Goal: Information Seeking & Learning: Learn about a topic

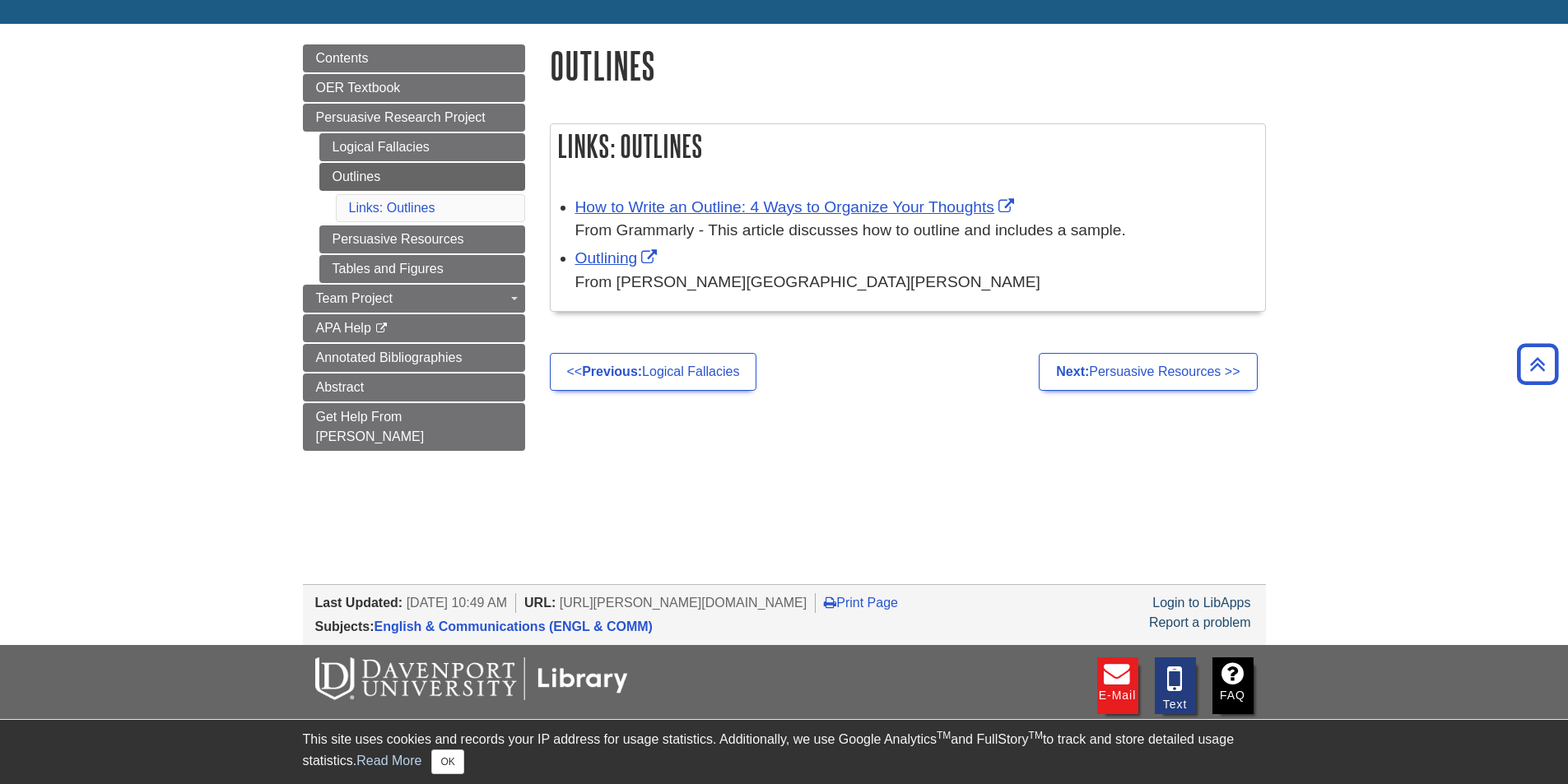
scroll to position [119, 0]
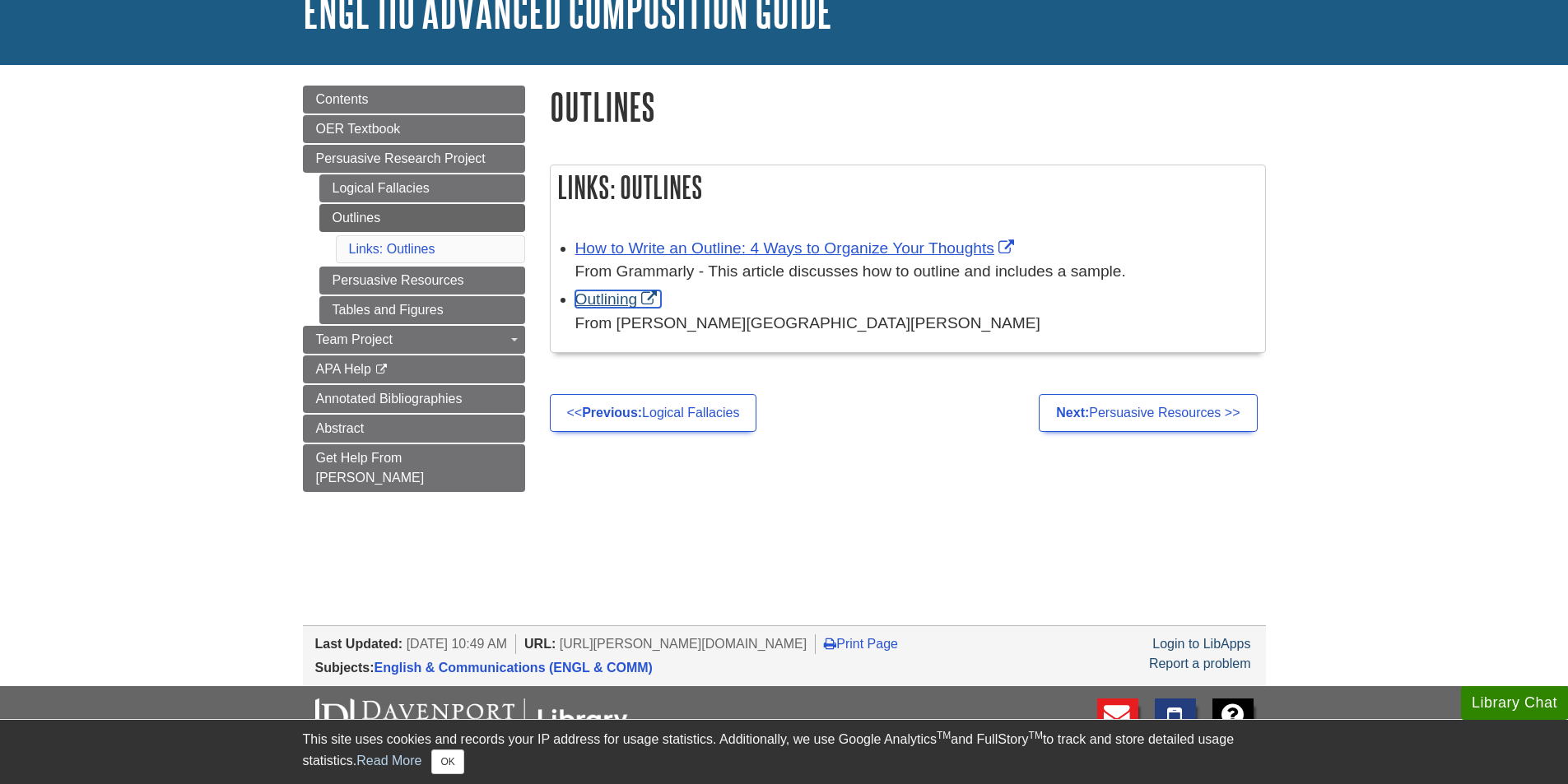
click at [609, 298] on link "Outlining" at bounding box center [618, 299] width 86 height 17
click at [610, 298] on link "Outlining" at bounding box center [618, 299] width 86 height 17
click at [701, 243] on link "How to Write an Outline: 4 Ways to Organize Your Thoughts" at bounding box center [796, 248] width 443 height 17
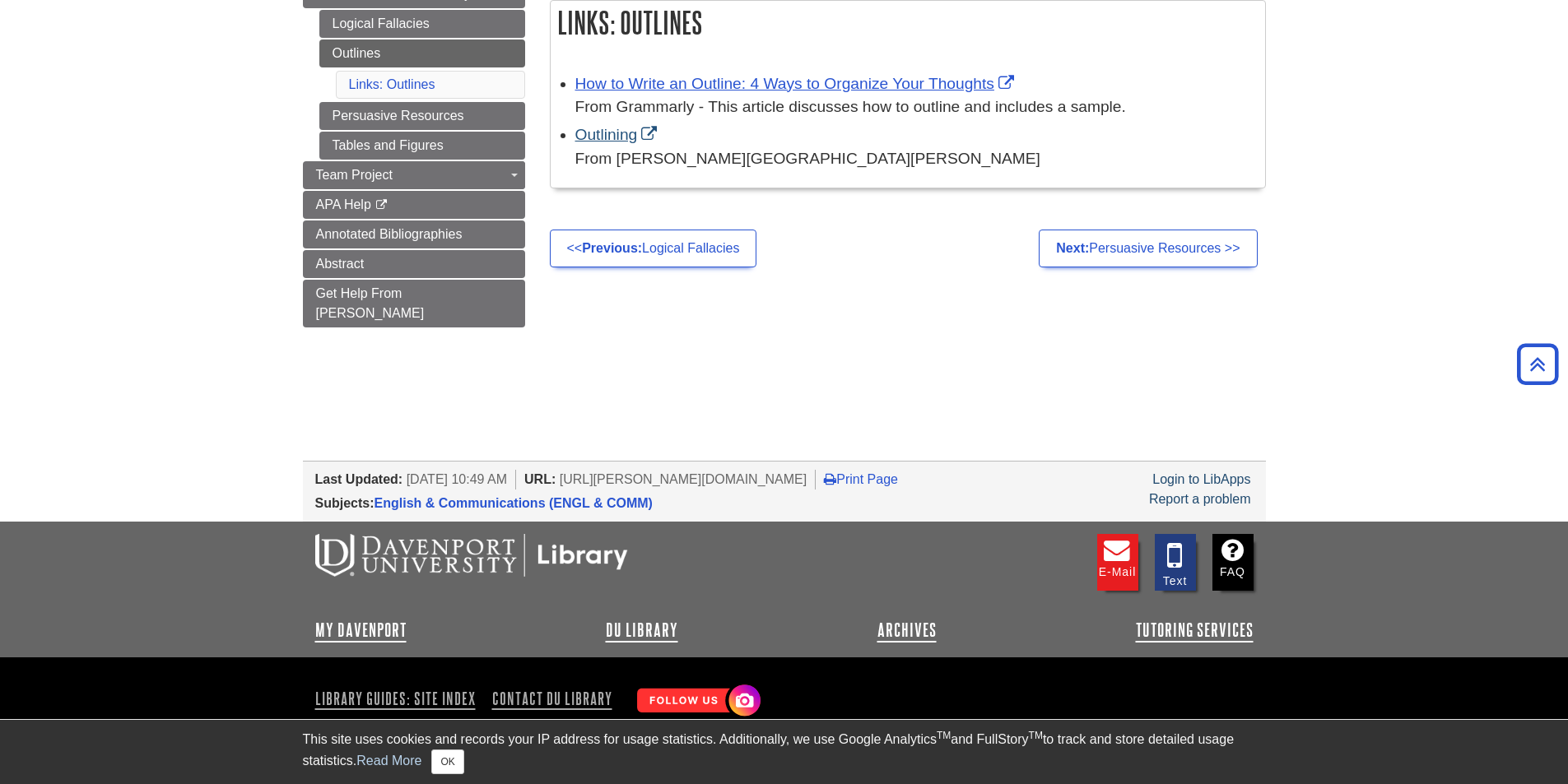
scroll to position [284, 0]
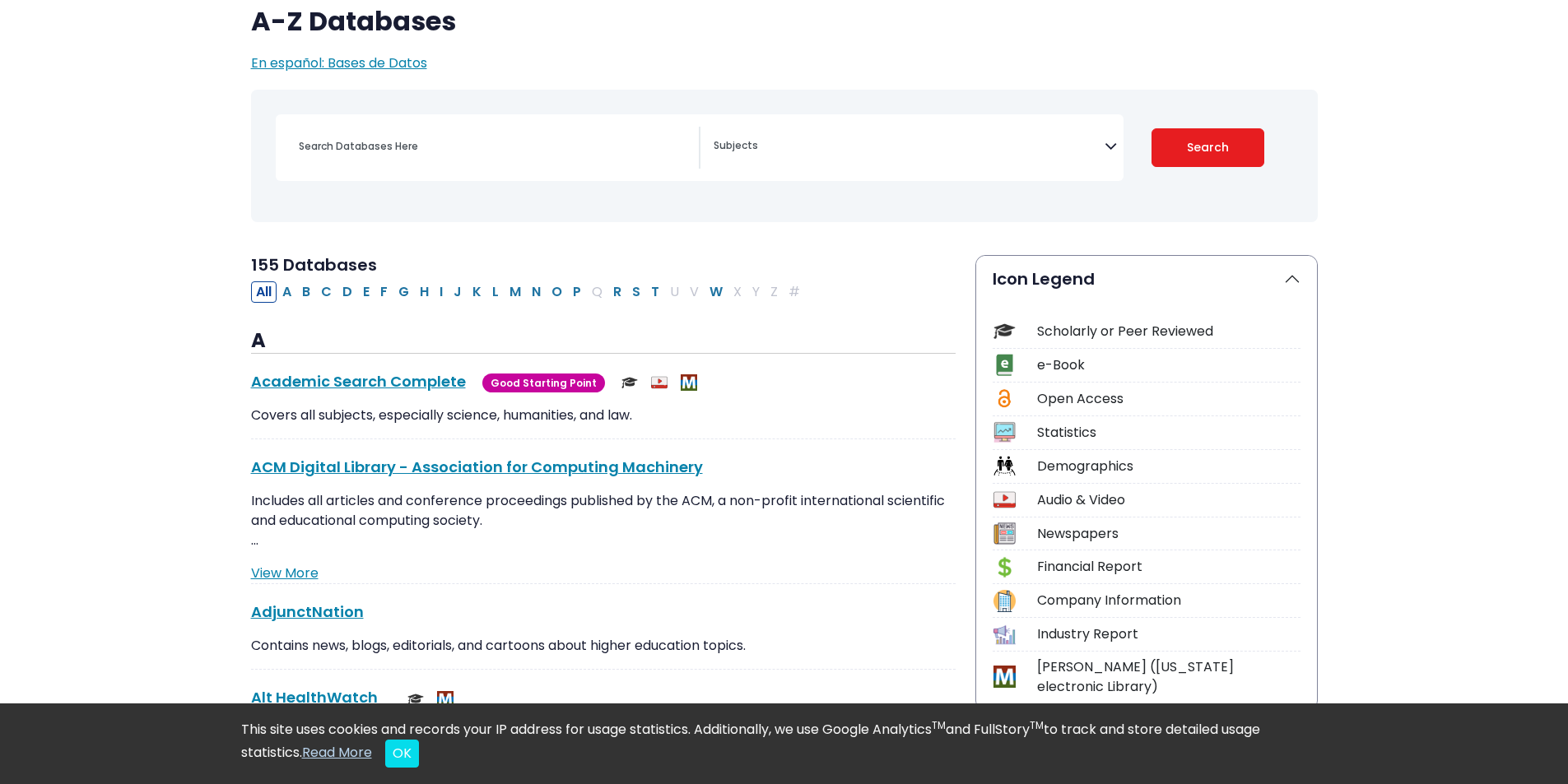
scroll to position [164, 0]
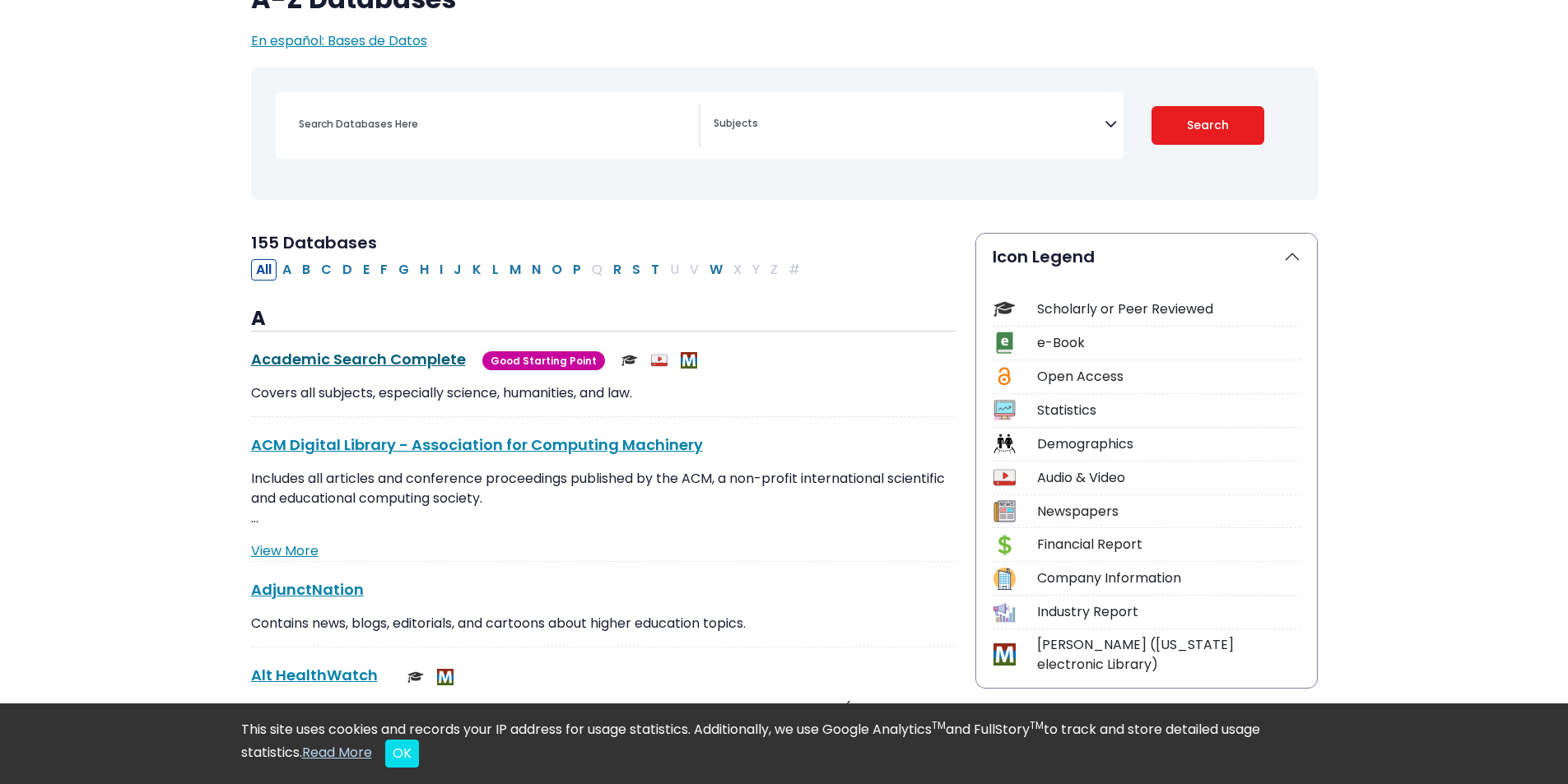
click at [399, 348] on link "Academic Search Complete This link opens in a new window" at bounding box center [358, 358] width 215 height 20
click at [395, 259] on button "G" at bounding box center [403, 270] width 20 height 21
select select "Database Subject Filter"
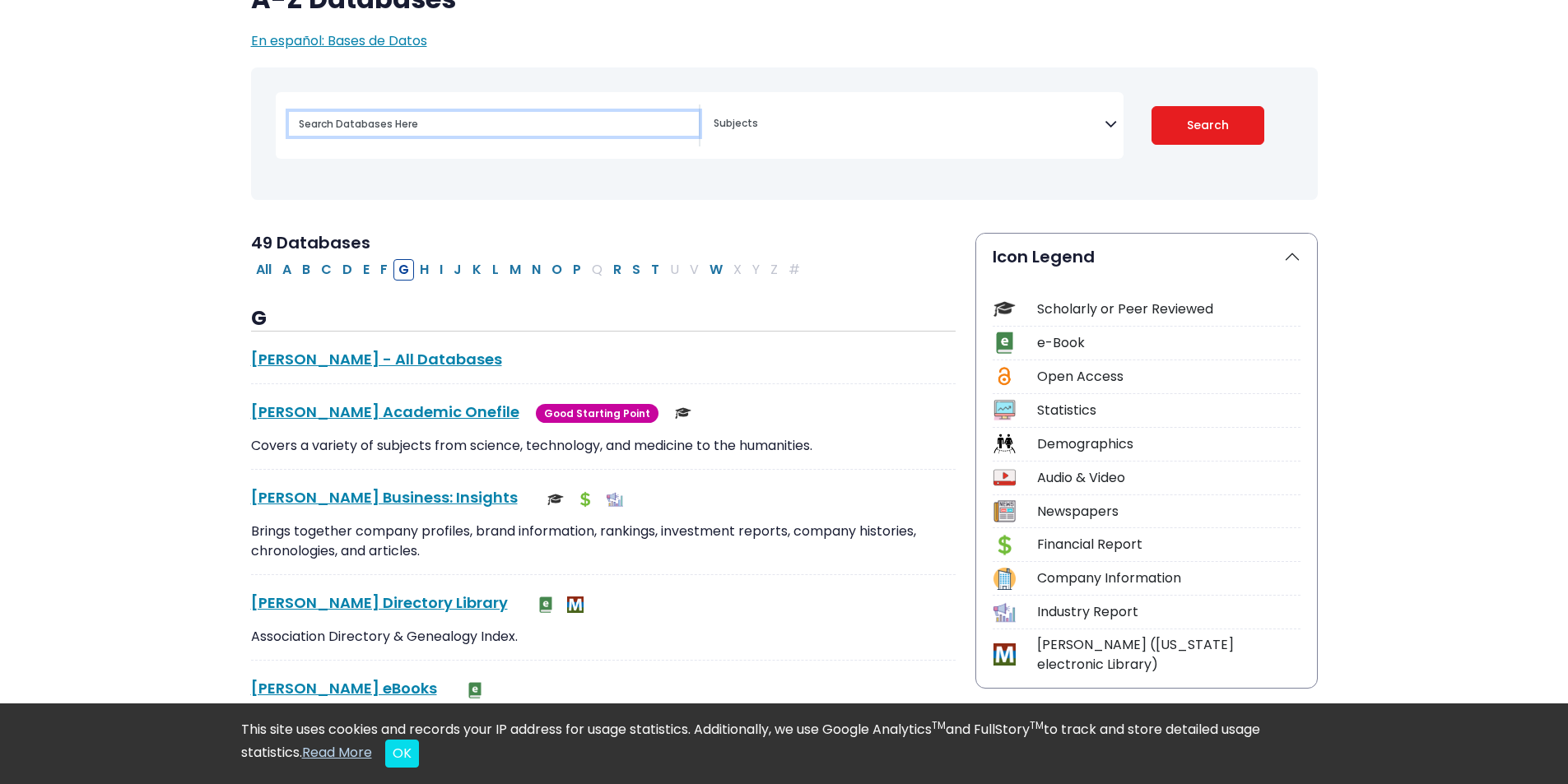
click at [480, 112] on input "Search database by title or keyword" at bounding box center [494, 124] width 410 height 24
type input "gaming"
click at [1151, 107] on button "Search" at bounding box center [1207, 126] width 112 height 38
select select "Database Subject Filter"
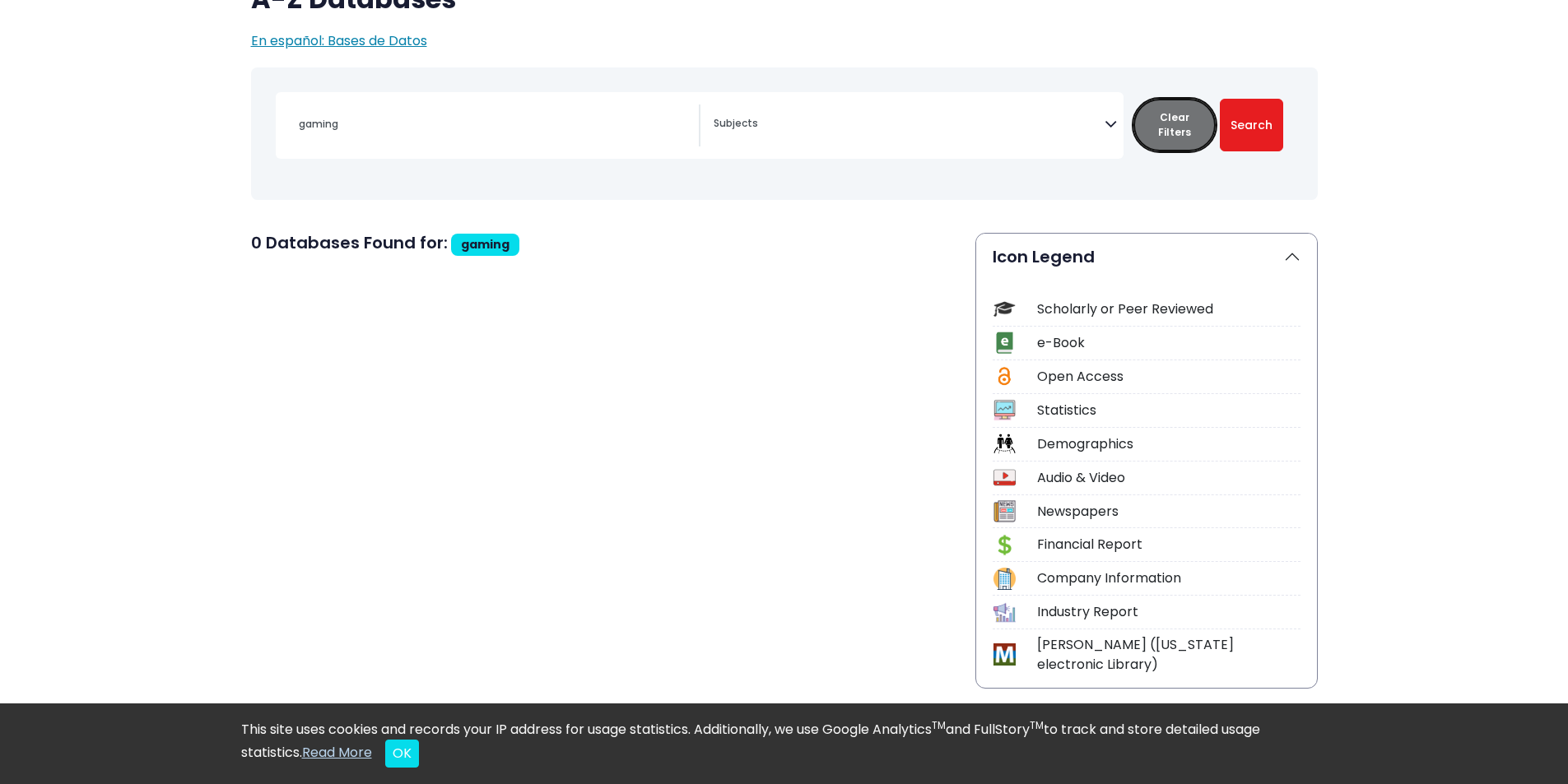
click at [1169, 99] on button "Clear Filters" at bounding box center [1174, 125] width 83 height 53
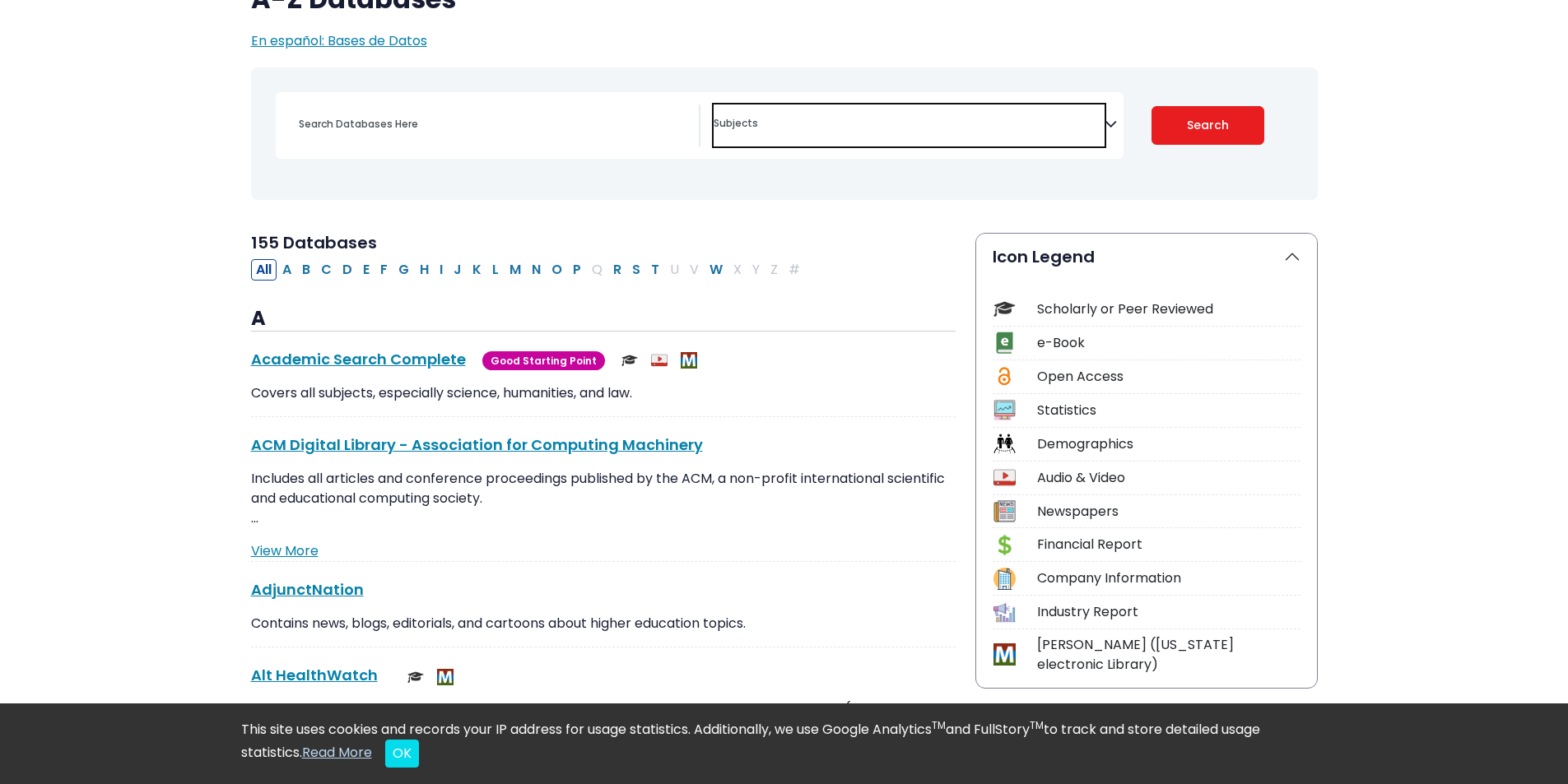
click at [742, 118] on textarea "Search" at bounding box center [908, 125] width 391 height 13
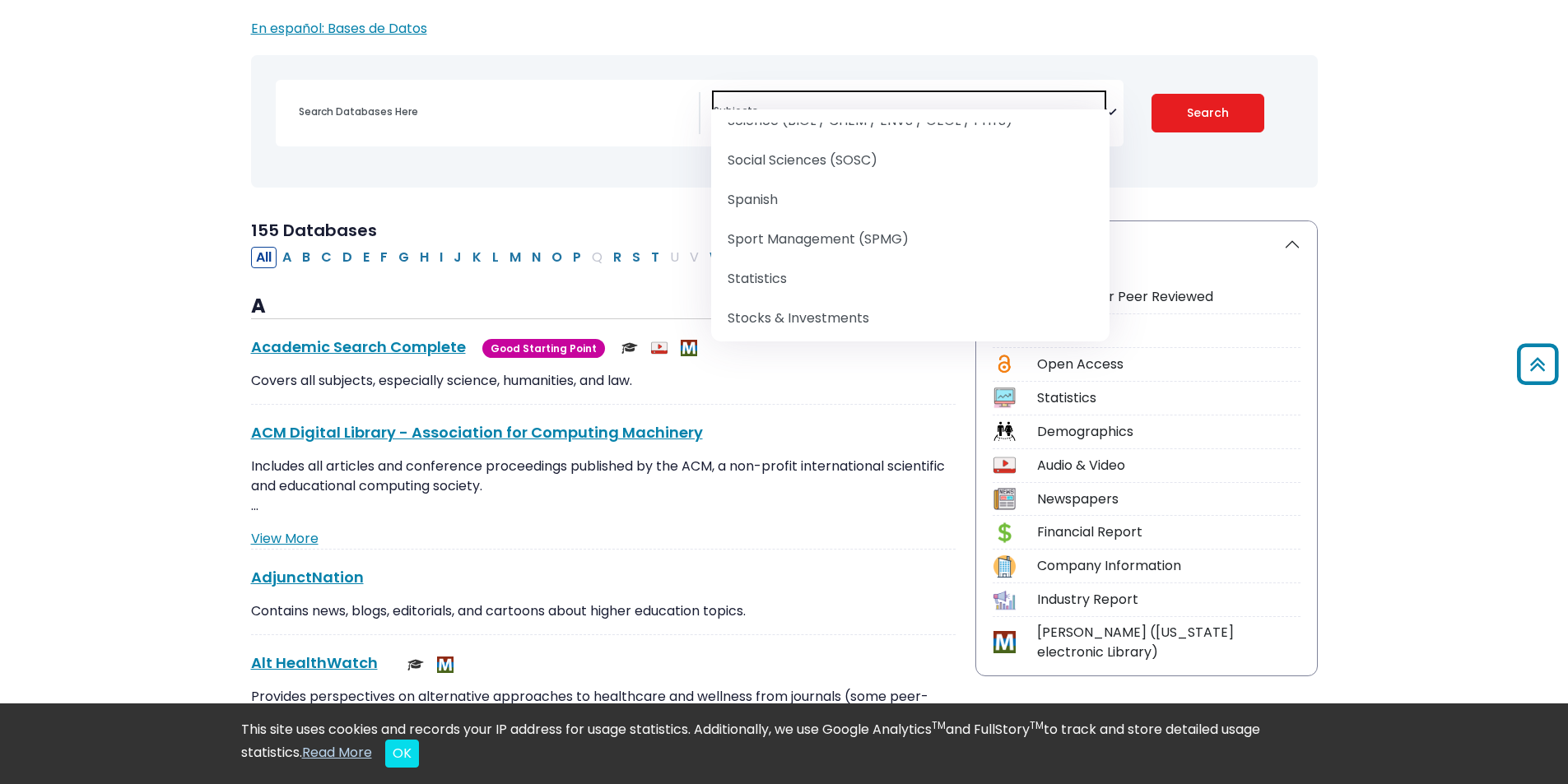
scroll to position [164, 0]
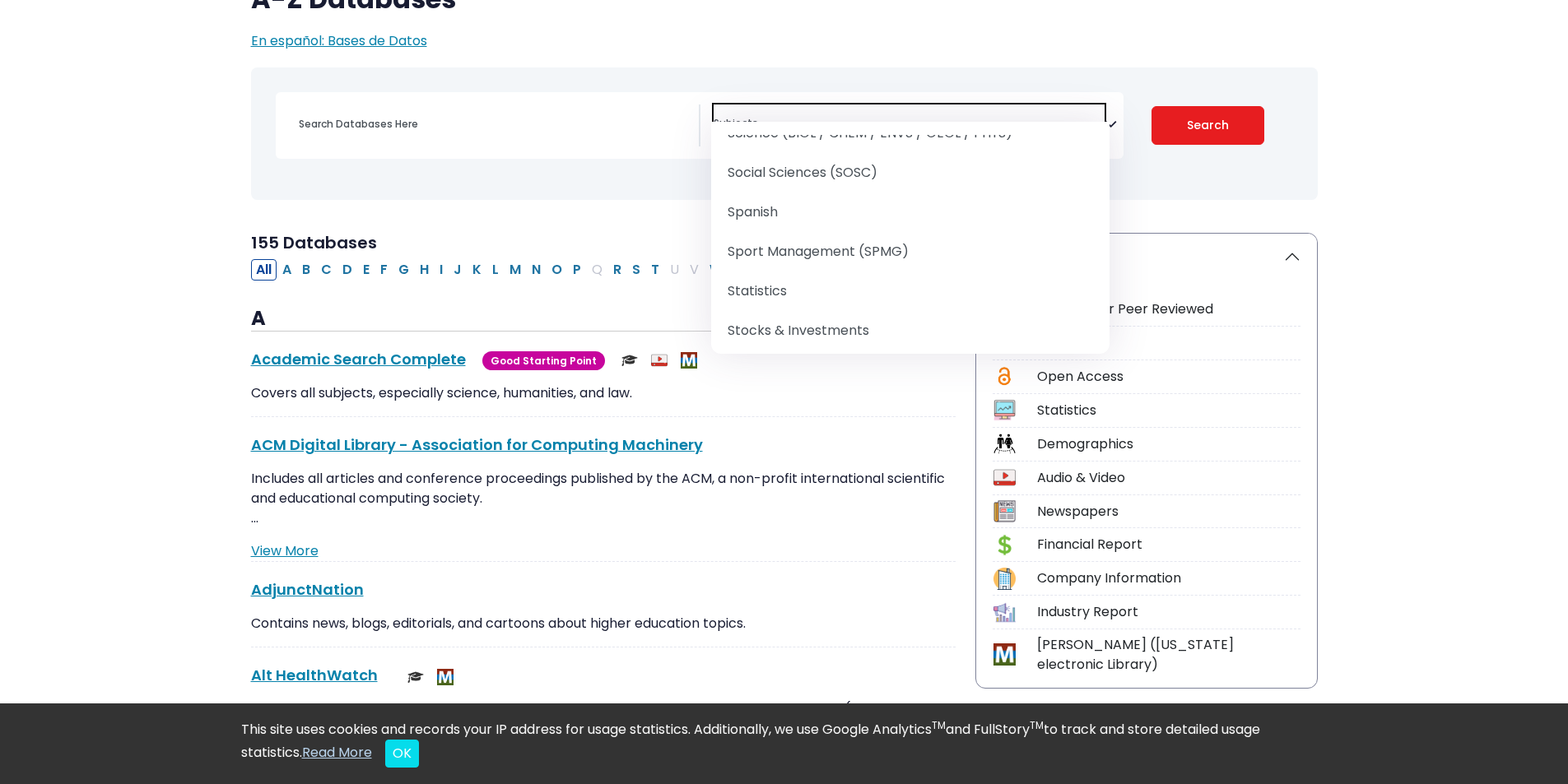
select select "219090"
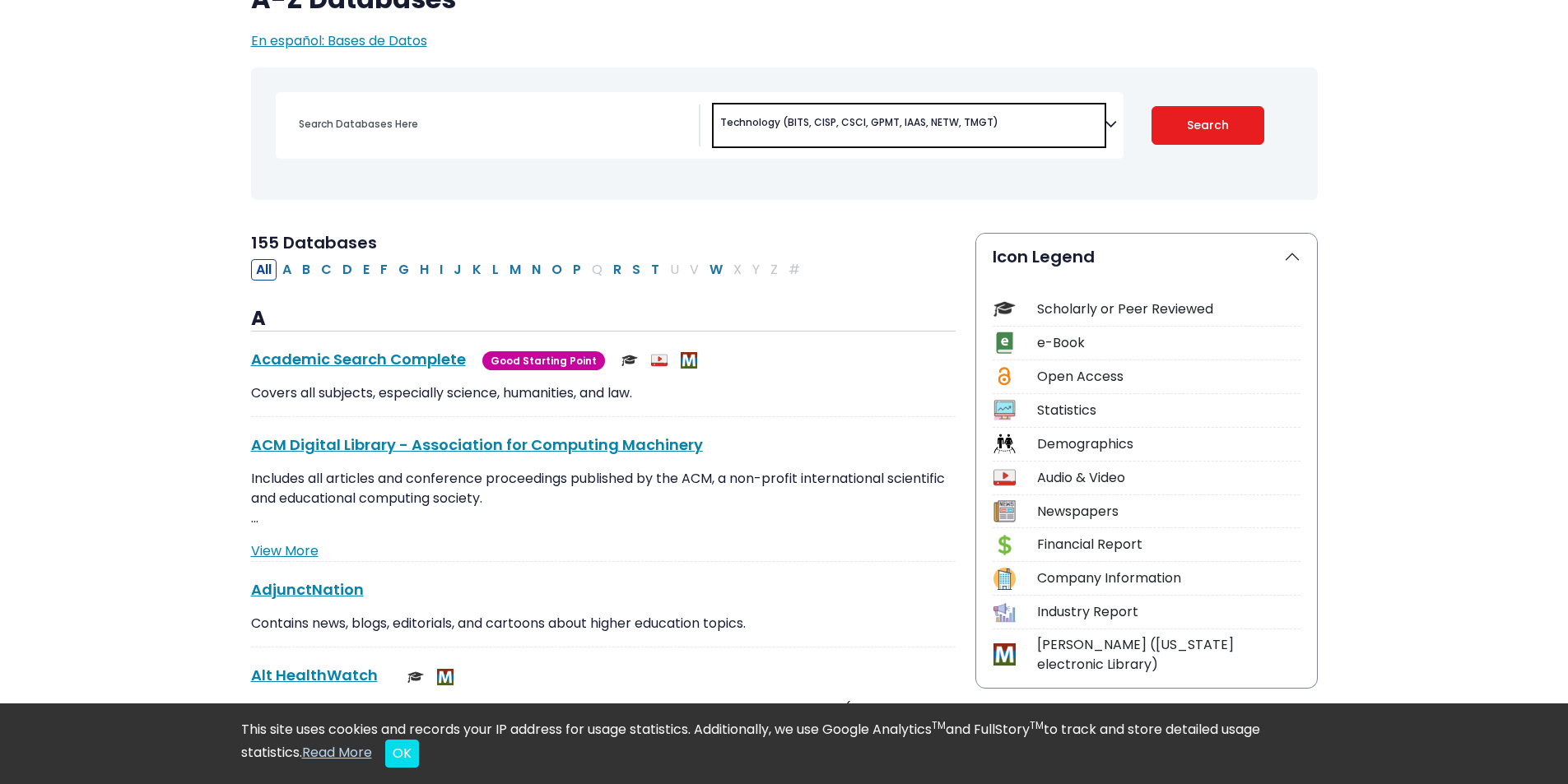
scroll to position [1032, 0]
click at [1251, 107] on button "Search" at bounding box center [1207, 126] width 112 height 38
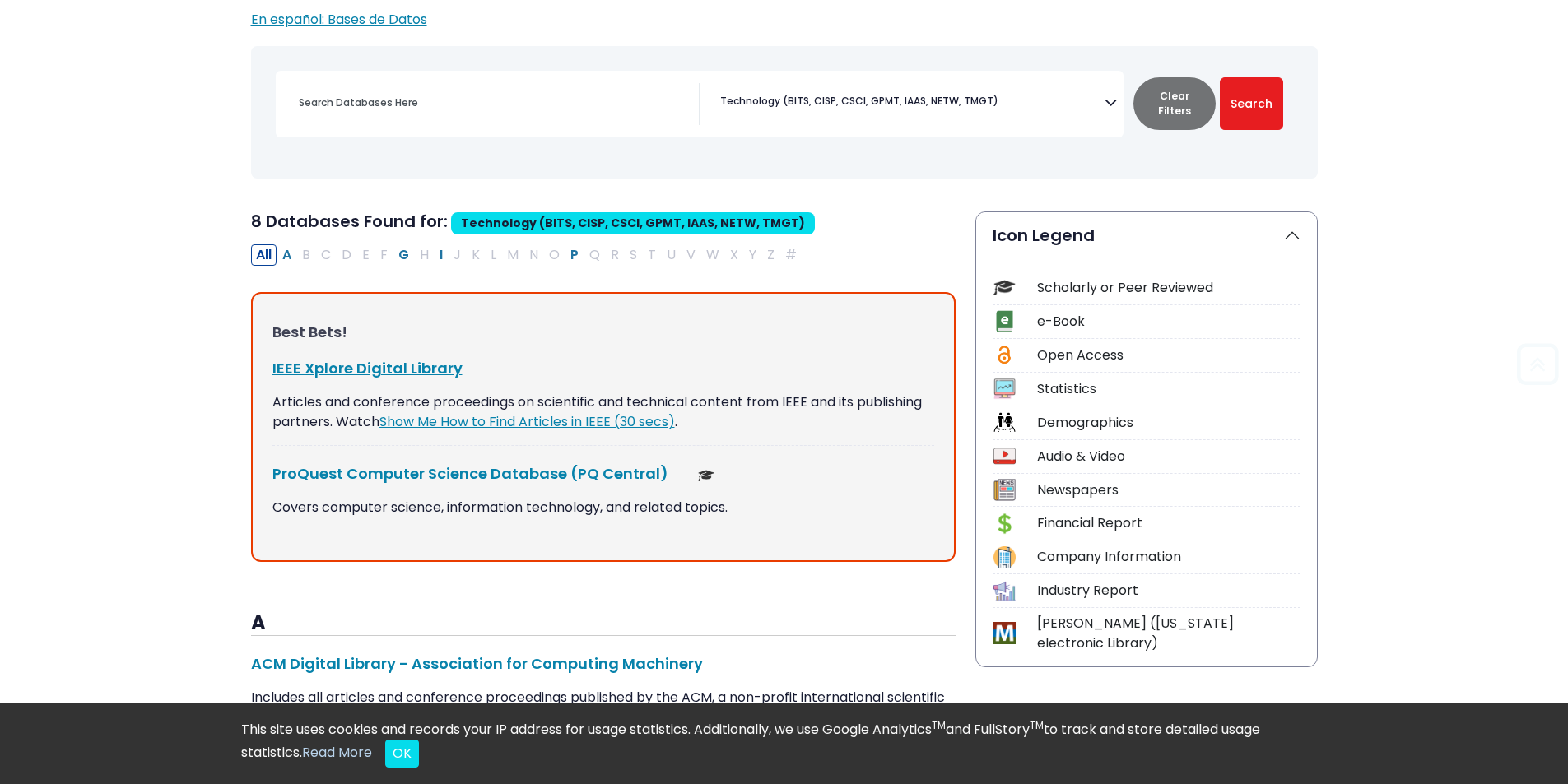
scroll to position [329, 0]
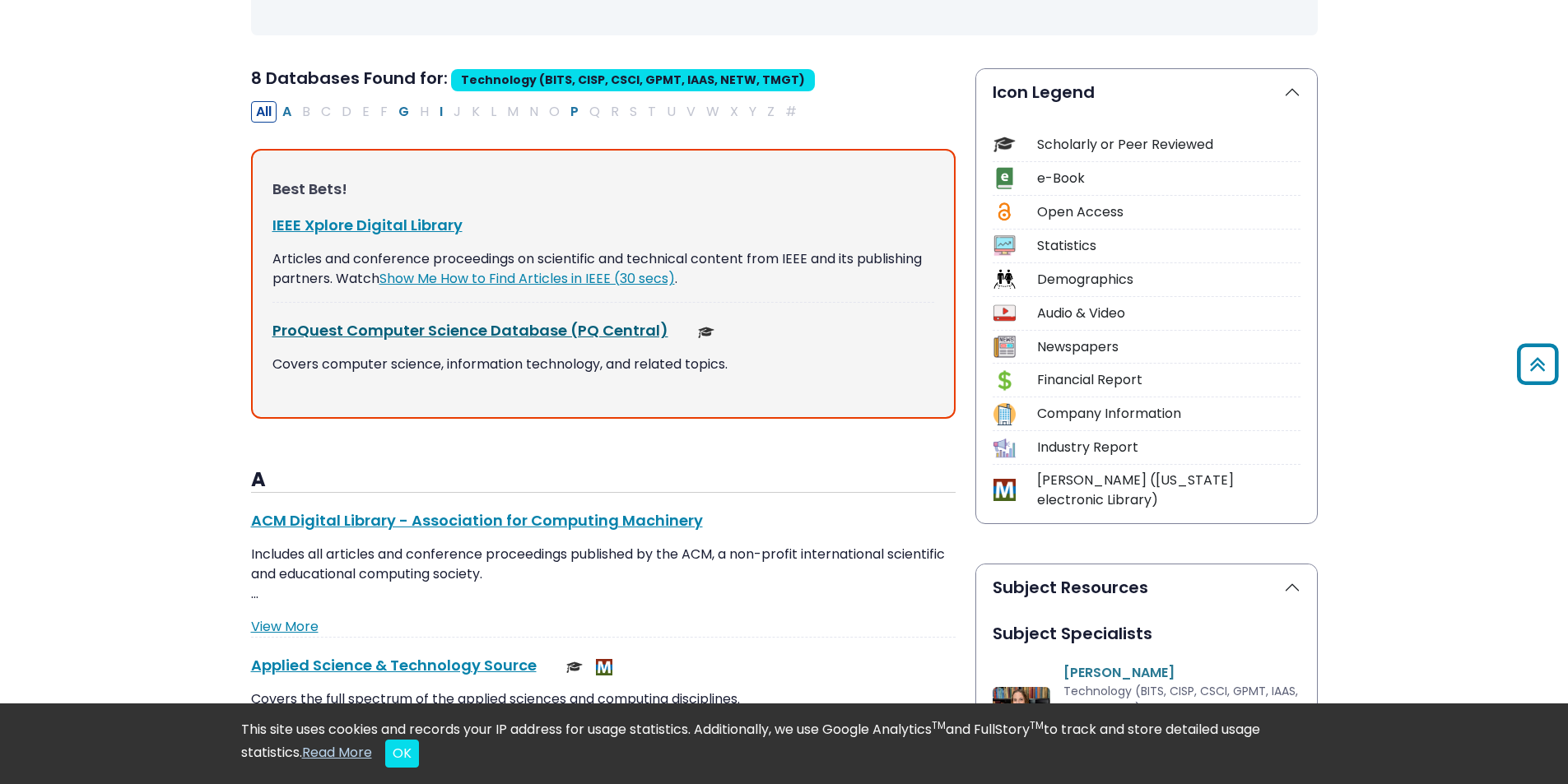
click at [426, 320] on link "ProQuest Computer Science Database (PQ Central) This link opens in a new window" at bounding box center [470, 329] width 396 height 20
